Goal: Navigation & Orientation: Find specific page/section

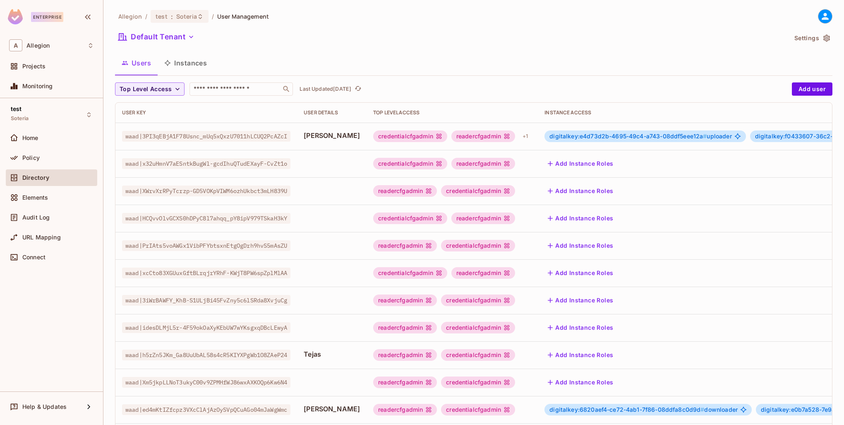
scroll to position [168, 0]
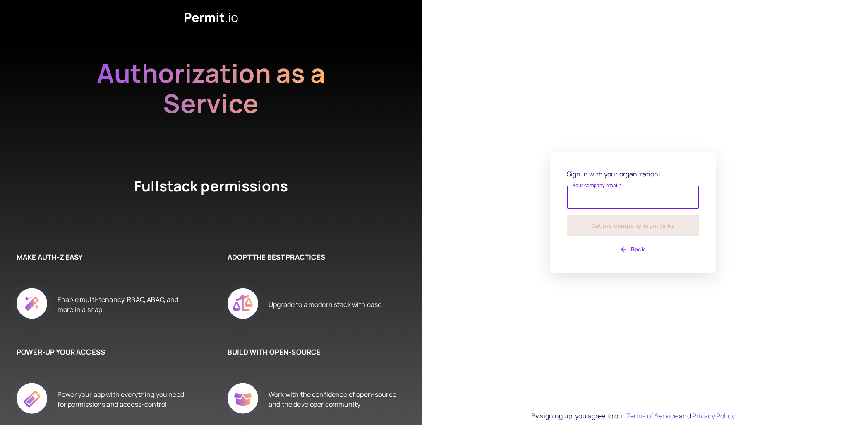
type input "**********"
click at [629, 223] on button "Get my company login links" at bounding box center [633, 225] width 132 height 21
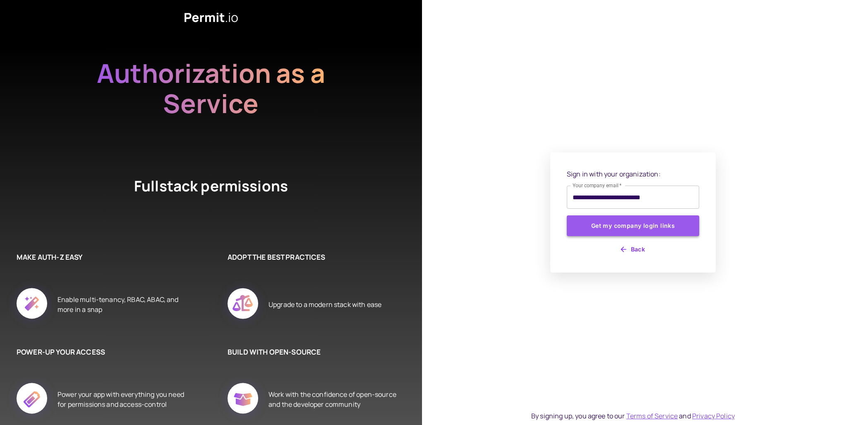
click at [662, 222] on button "Get my company login links" at bounding box center [633, 225] width 132 height 21
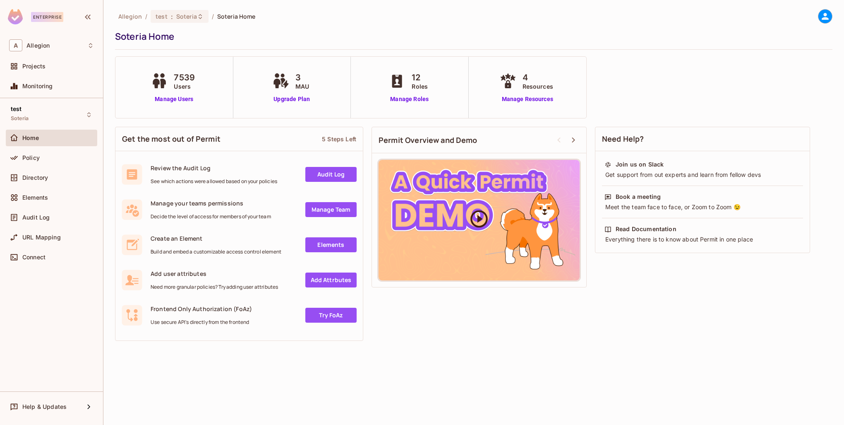
click at [485, 219] on icon at bounding box center [479, 218] width 21 height 21
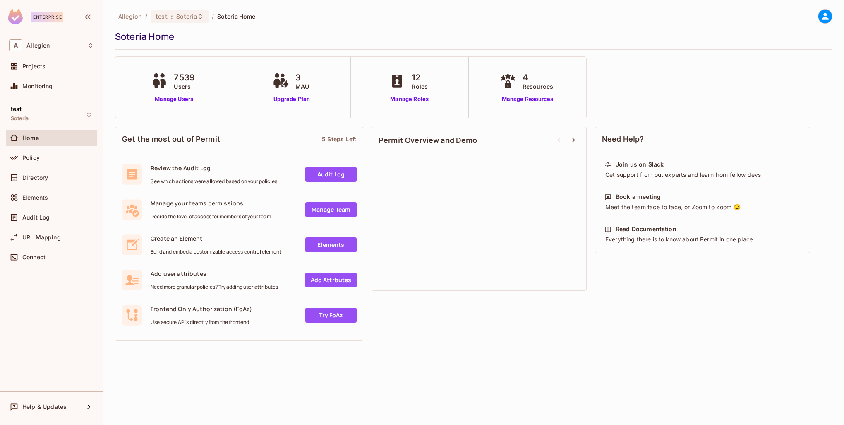
click at [334, 175] on link "Audit Log" at bounding box center [330, 174] width 51 height 15
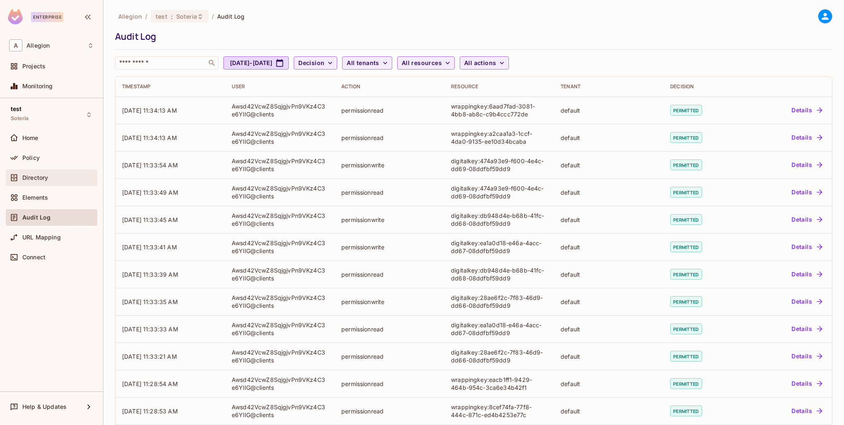
click at [53, 175] on div "Directory" at bounding box center [58, 177] width 72 height 7
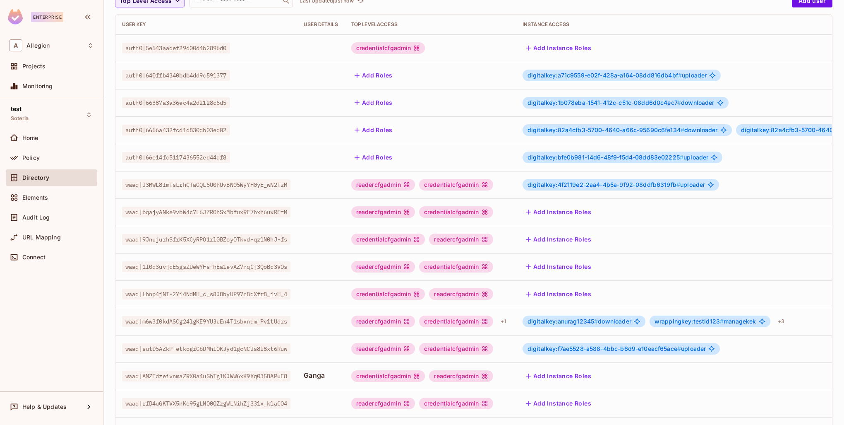
scroll to position [159, 0]
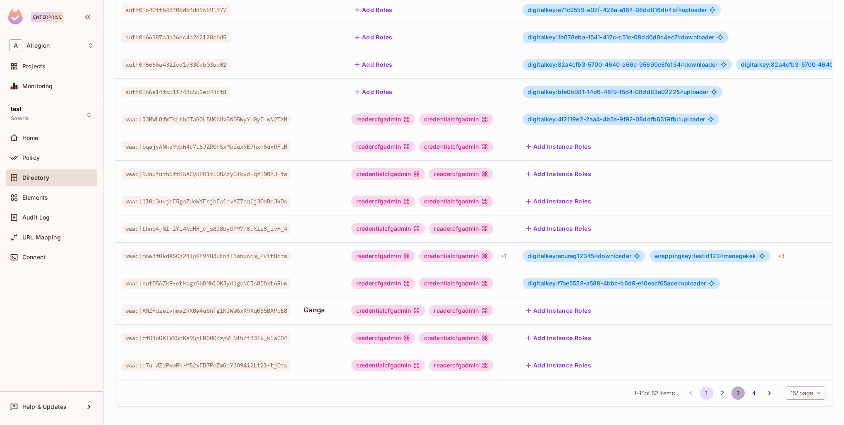
click at [732, 394] on button "3" at bounding box center [738, 392] width 13 height 13
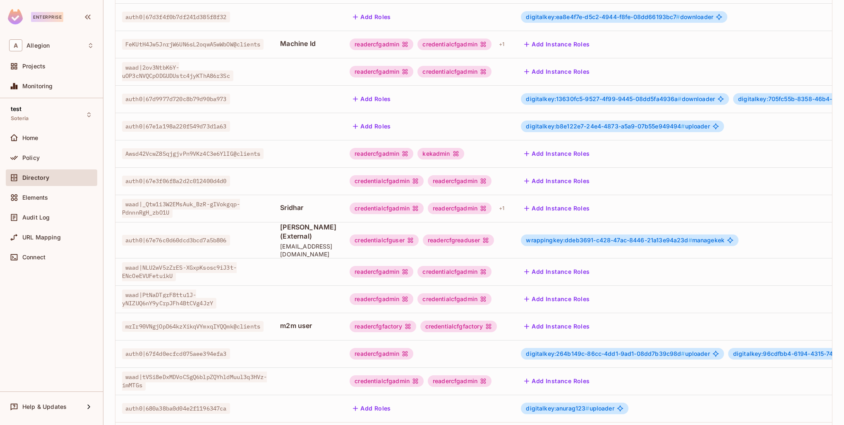
scroll to position [124, 0]
